Goal: Information Seeking & Learning: Learn about a topic

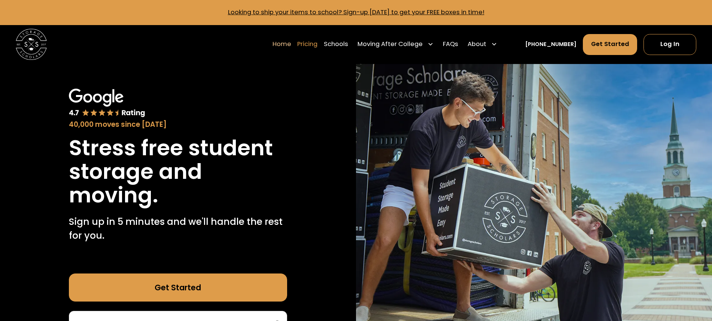
click at [317, 46] on link "Pricing" at bounding box center [307, 44] width 20 height 22
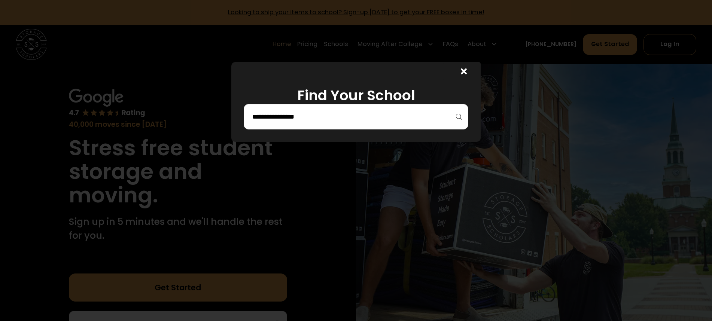
click at [292, 119] on input "search" at bounding box center [355, 116] width 208 height 13
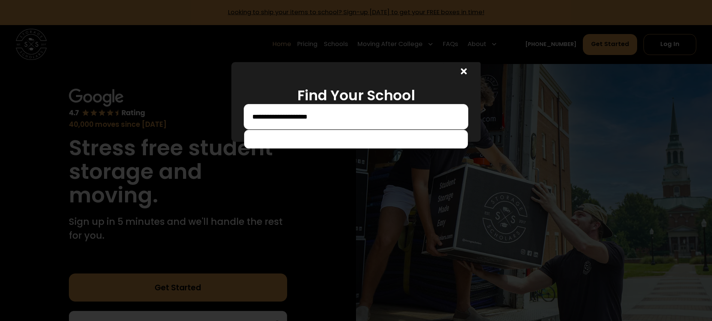
click at [458, 116] on div "**********" at bounding box center [356, 116] width 224 height 25
drag, startPoint x: 329, startPoint y: 114, endPoint x: 214, endPoint y: 114, distance: 114.5
click at [214, 114] on div "**********" at bounding box center [356, 160] width 712 height 321
click at [455, 117] on div "**********" at bounding box center [356, 116] width 224 height 25
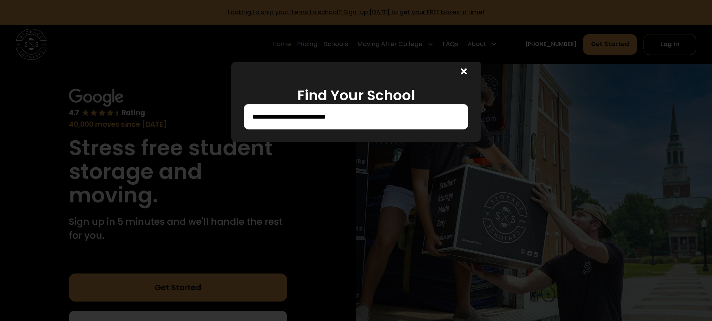
click at [338, 117] on input "**********" at bounding box center [355, 116] width 208 height 13
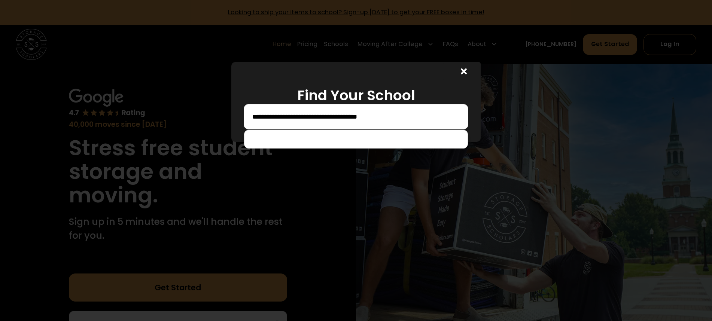
type input "**********"
click at [458, 117] on div "**********" at bounding box center [356, 116] width 224 height 25
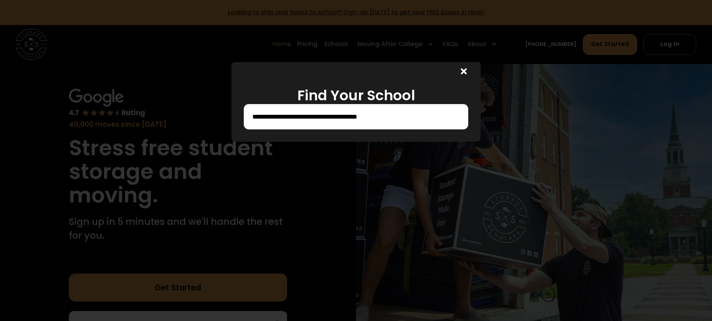
click at [462, 70] on icon at bounding box center [464, 71] width 6 height 6
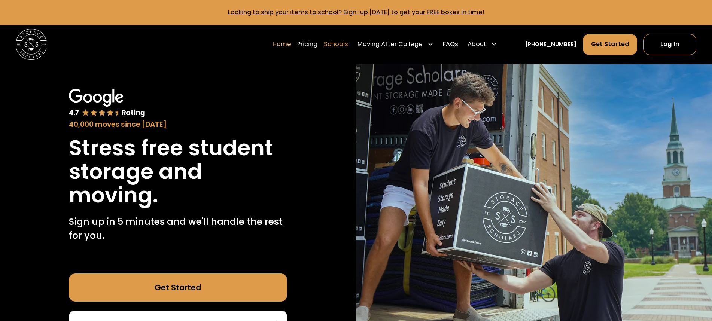
click at [338, 45] on link "Schools" at bounding box center [336, 44] width 24 height 22
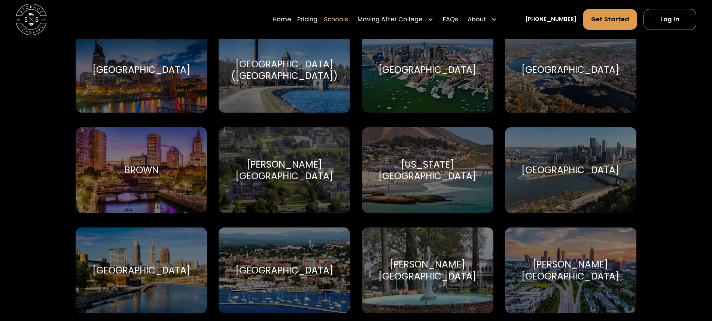
scroll to position [561, 0]
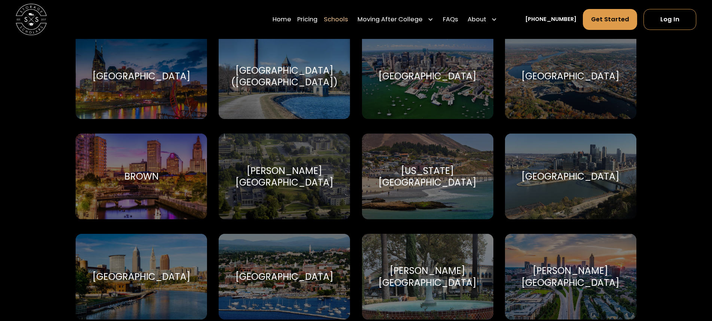
click at [437, 178] on div "[US_STATE][GEOGRAPHIC_DATA]" at bounding box center [427, 176] width 113 height 23
click at [427, 177] on div "[US_STATE][GEOGRAPHIC_DATA]" at bounding box center [427, 176] width 113 height 23
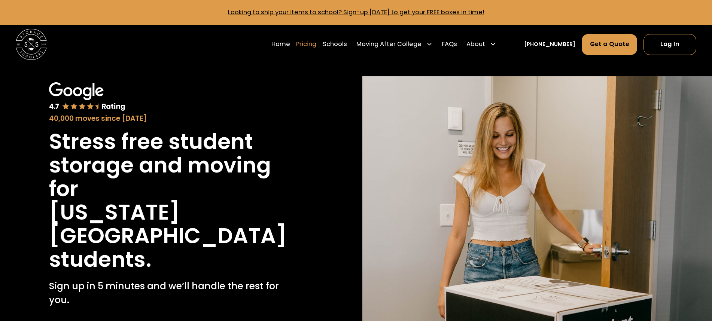
click at [309, 45] on link "Pricing" at bounding box center [306, 44] width 20 height 22
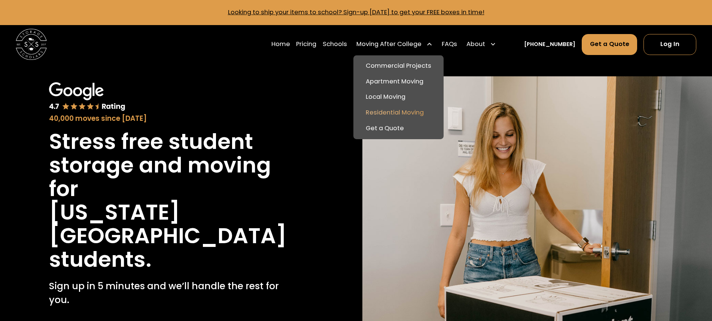
click at [400, 112] on link "Residential Moving" at bounding box center [398, 113] width 84 height 16
click at [392, 83] on link "Apartment Moving" at bounding box center [398, 82] width 84 height 16
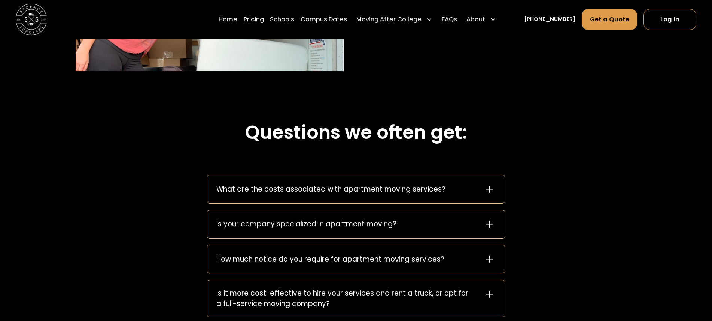
scroll to position [1040, 0]
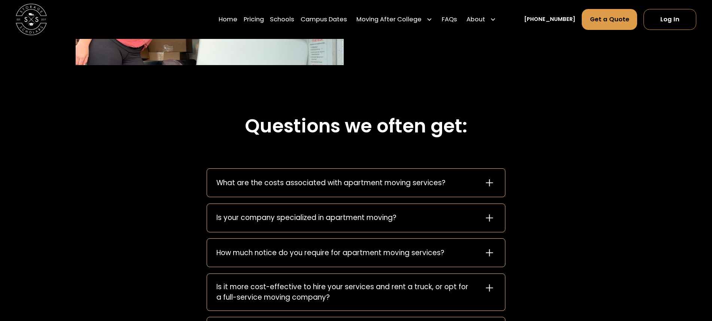
click at [438, 169] on div "What are the costs associated with apartment moving services?" at bounding box center [356, 183] width 298 height 28
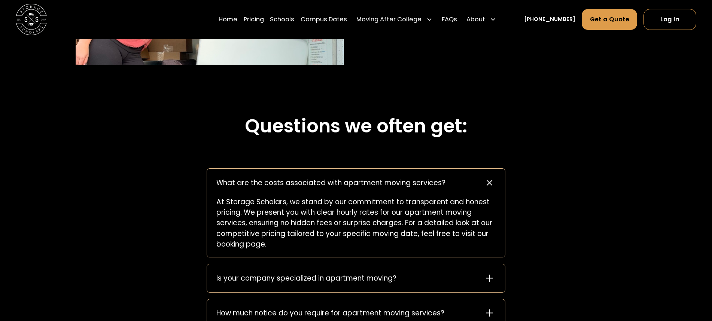
click at [441, 264] on div "Is your company specialized in apartment moving?" at bounding box center [356, 278] width 298 height 28
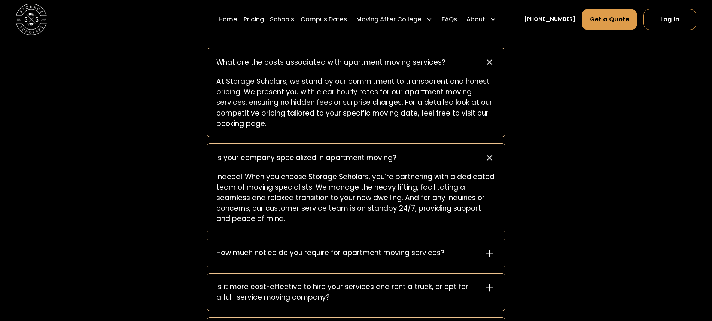
scroll to position [1161, 0]
click at [476, 239] on div "How much notice do you require for apartment moving services?" at bounding box center [356, 253] width 298 height 28
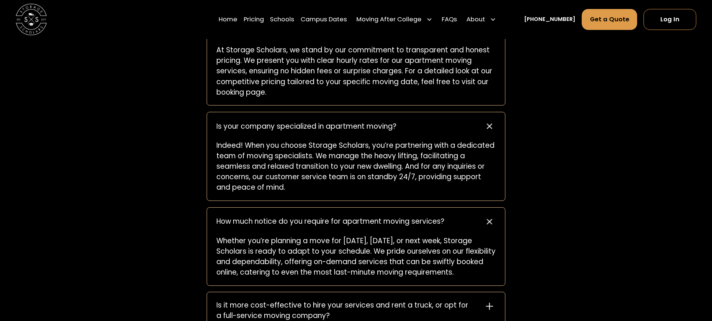
scroll to position [1192, 0]
click at [465, 300] on div "Is it more cost-effective to hire your services and rent a truck, or opt for a …" at bounding box center [345, 310] width 258 height 21
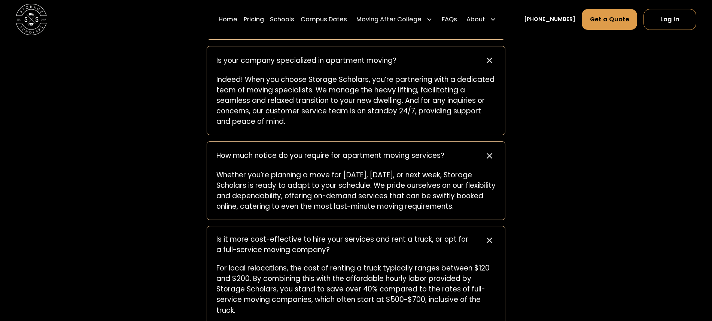
scroll to position [1173, 0]
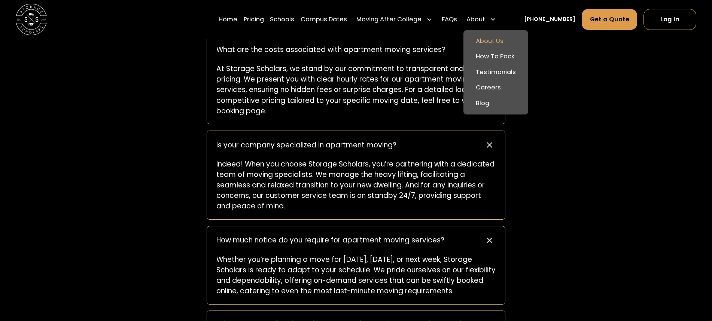
click at [492, 40] on link "About Us" at bounding box center [495, 41] width 59 height 16
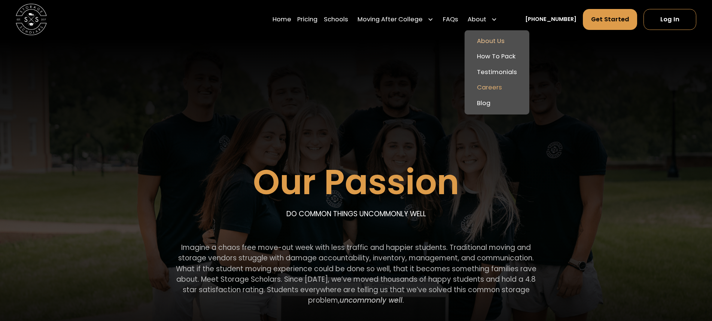
click at [491, 88] on link "Careers" at bounding box center [496, 88] width 59 height 16
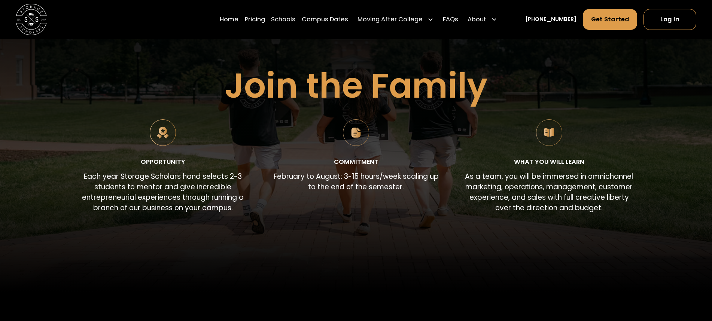
scroll to position [74, 0]
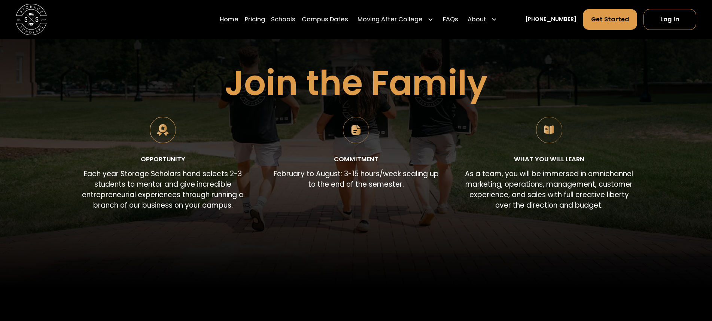
click at [352, 132] on img at bounding box center [356, 130] width 27 height 27
click at [360, 212] on div "Opportunity Each year Storage Scholars hand selects 2-3 students to mentor and …" at bounding box center [356, 166] width 561 height 98
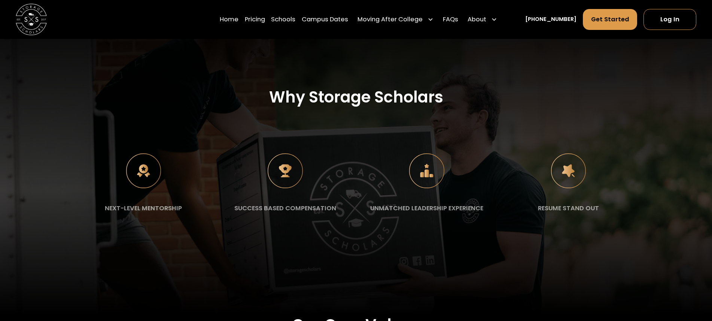
scroll to position [863, 0]
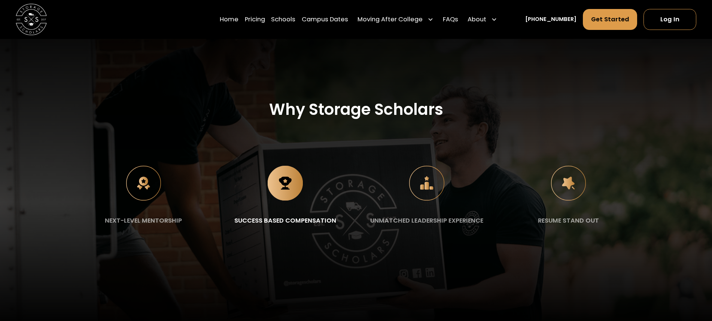
click at [286, 181] on img at bounding box center [285, 183] width 35 height 35
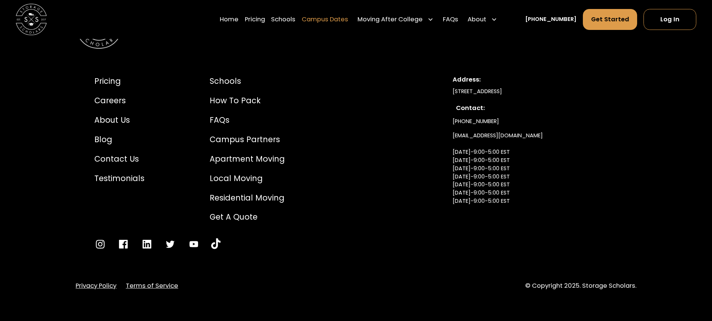
scroll to position [1671, 0]
